Goal: Obtain resource: Download file/media

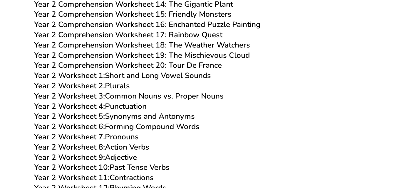
scroll to position [1530, 0]
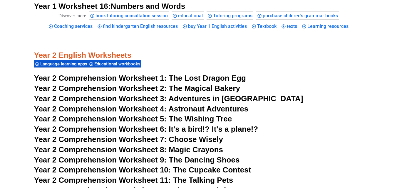
click at [198, 99] on span "Adventures in [GEOGRAPHIC_DATA]" at bounding box center [235, 98] width 134 height 9
